Goal: Obtain resource: Obtain resource

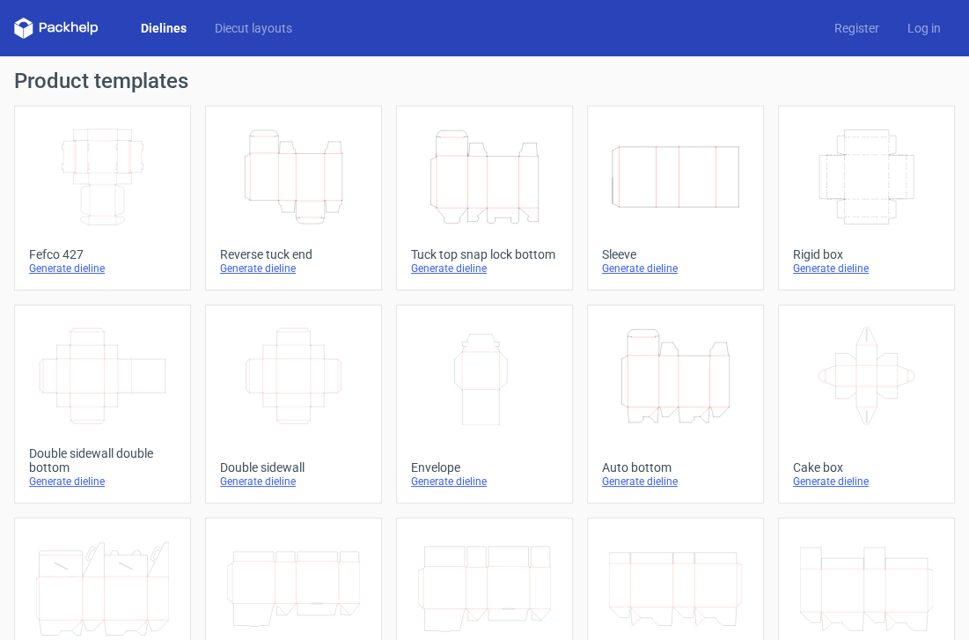
click at [268, 174] on icon "Height Depth Width" at bounding box center [293, 177] width 133 height 99
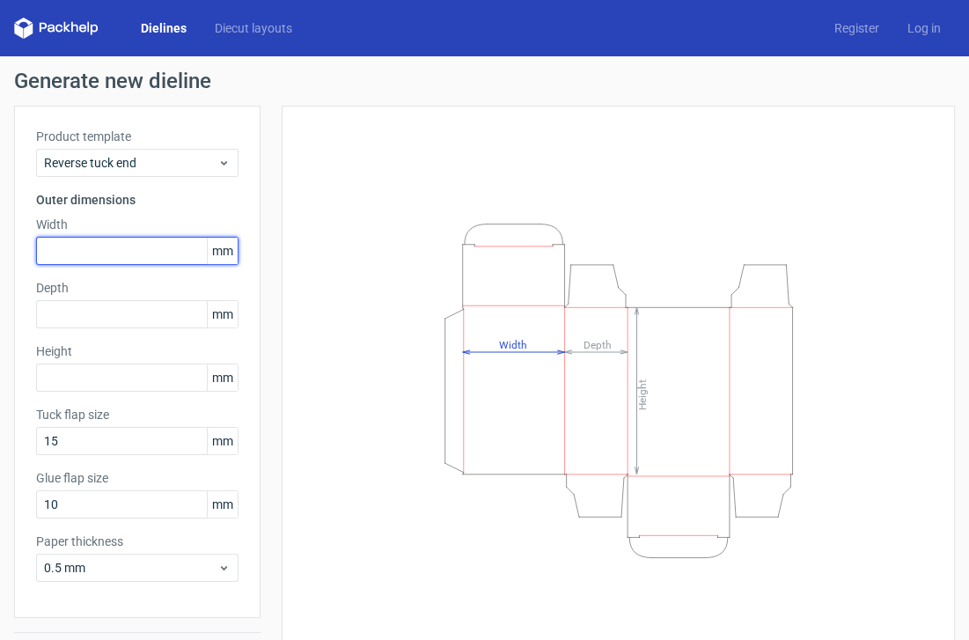
click at [79, 243] on input "text" at bounding box center [137, 251] width 202 height 28
type input "87"
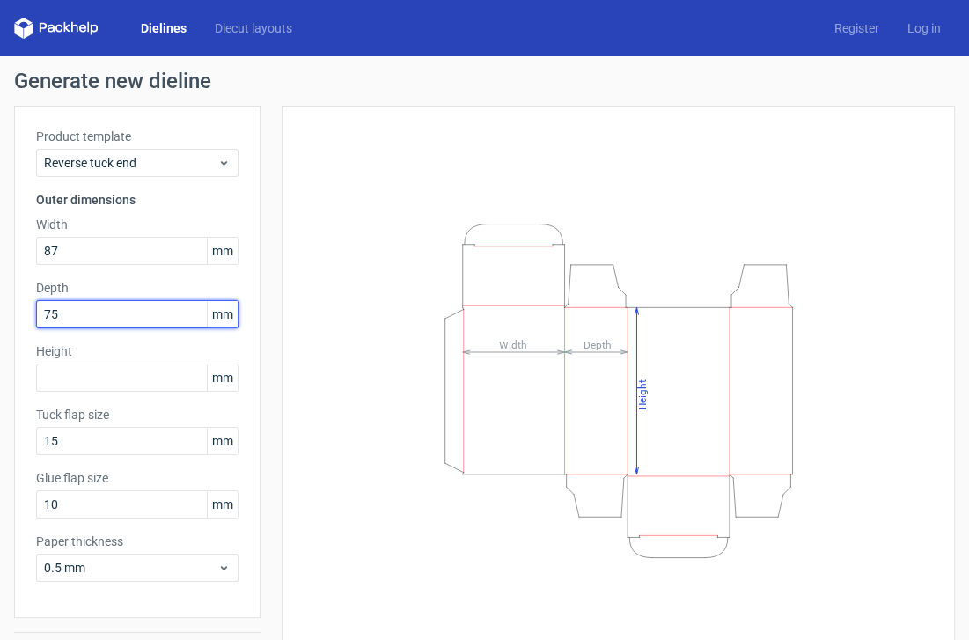
click at [73, 317] on input "75" at bounding box center [137, 314] width 202 height 28
type input "87"
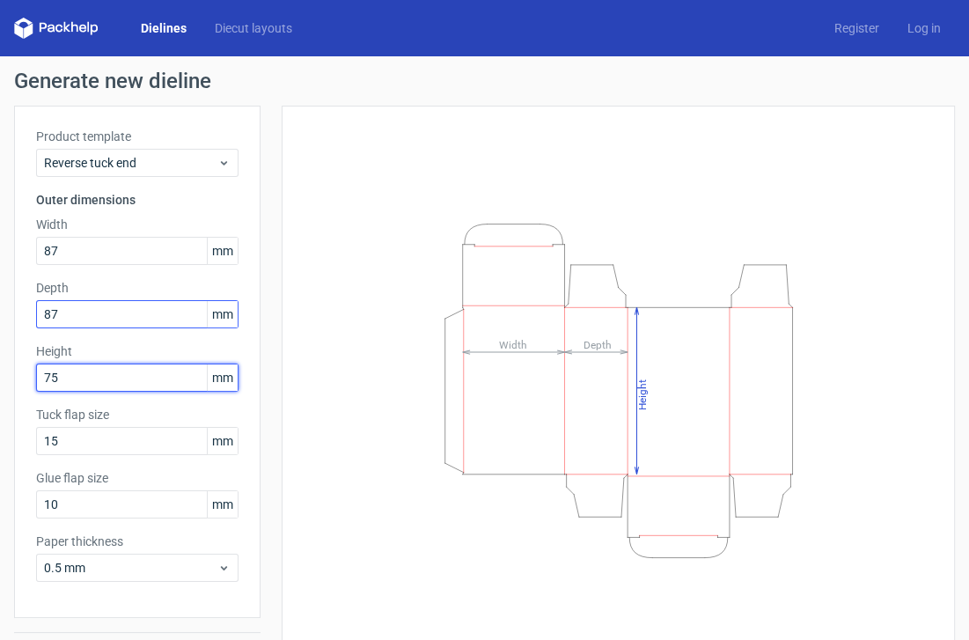
type input "75"
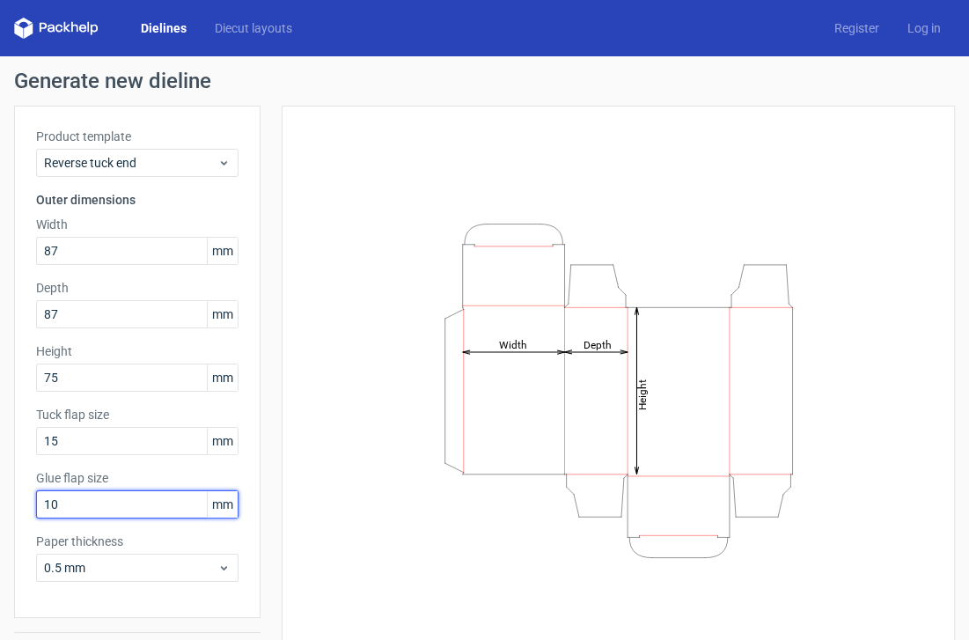
click at [88, 504] on input "10" at bounding box center [137, 504] width 202 height 28
type input "15"
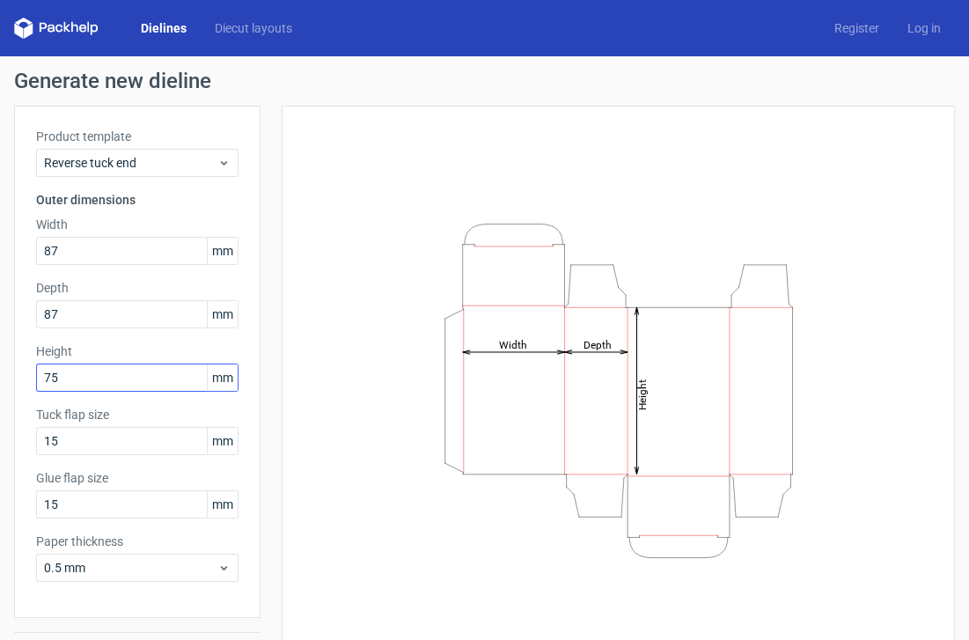
scroll to position [48, 0]
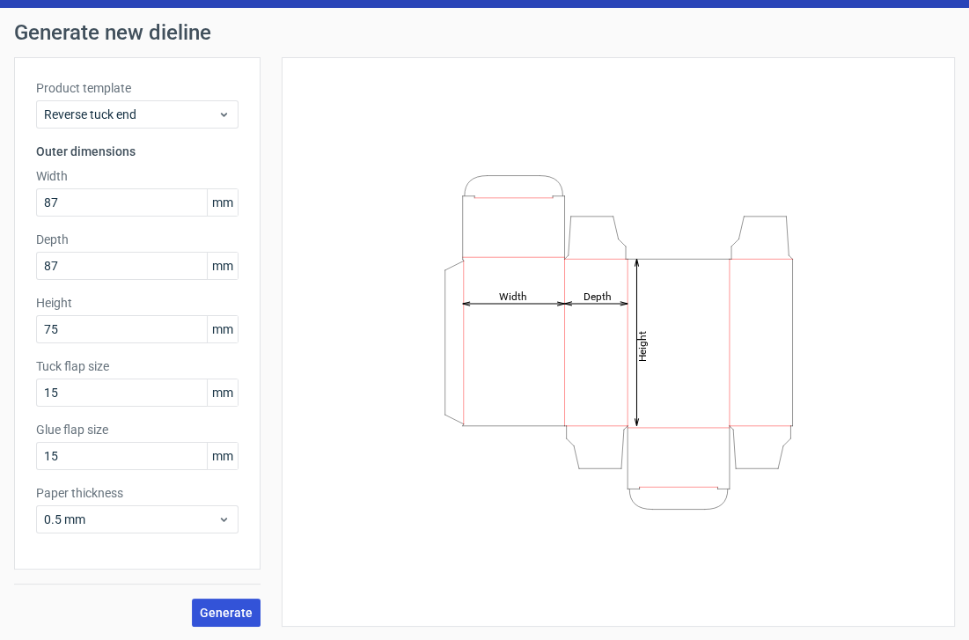
click at [227, 609] on span "Generate" at bounding box center [226, 613] width 53 height 12
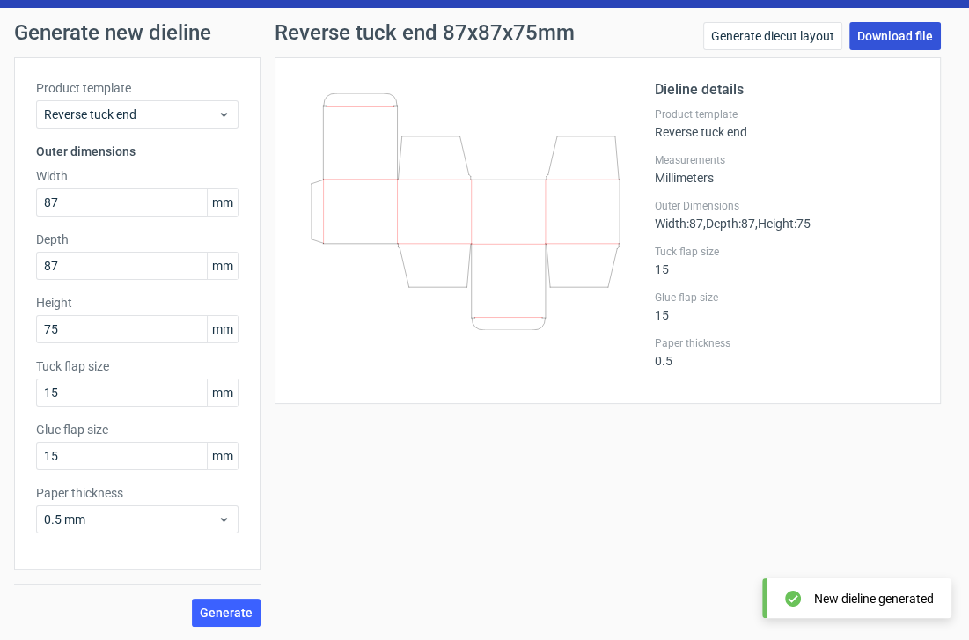
click at [875, 32] on link "Download file" at bounding box center [896, 36] width 92 height 28
